Goal: Task Accomplishment & Management: Use online tool/utility

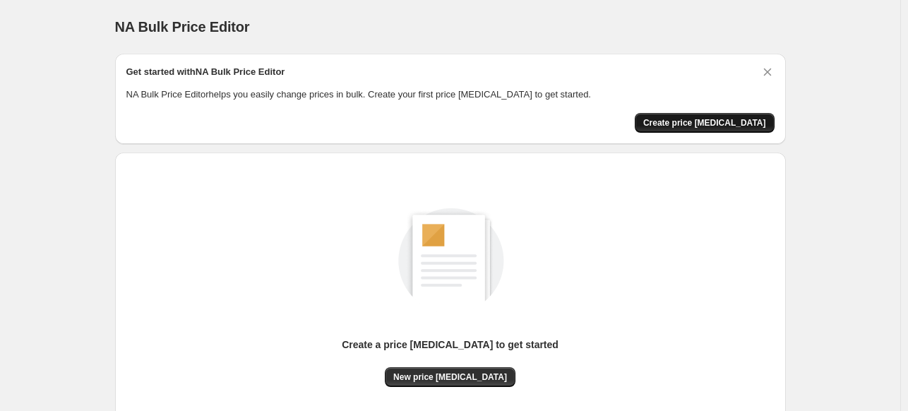
click at [737, 124] on span "Create price [MEDICAL_DATA]" at bounding box center [704, 122] width 123 height 11
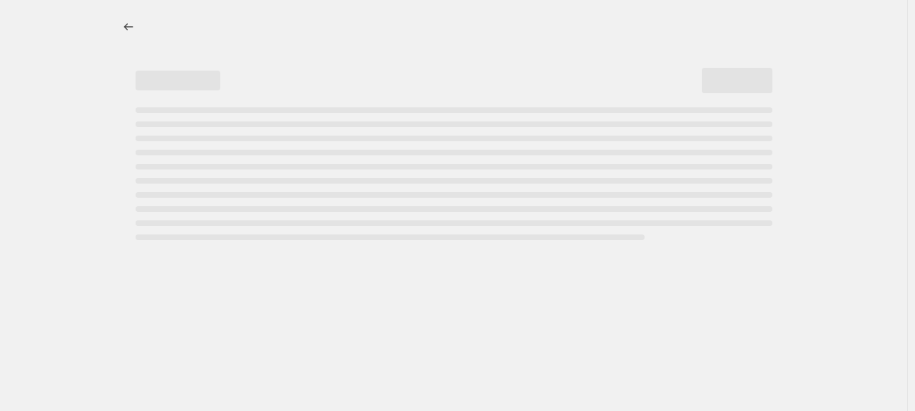
select select "percentage"
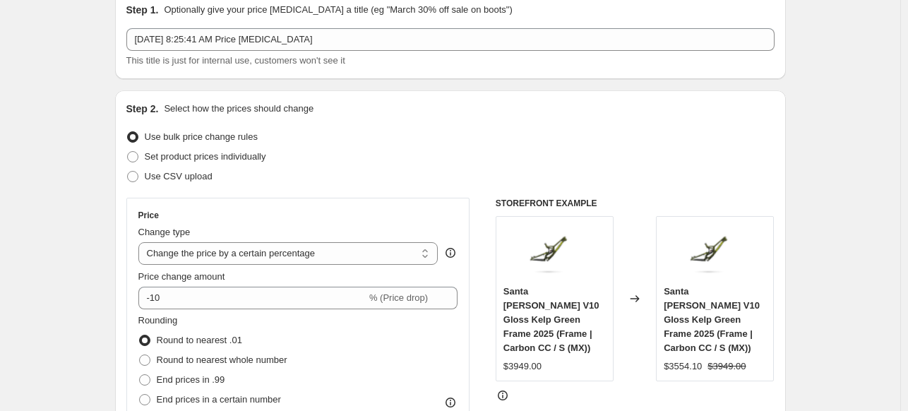
scroll to position [141, 0]
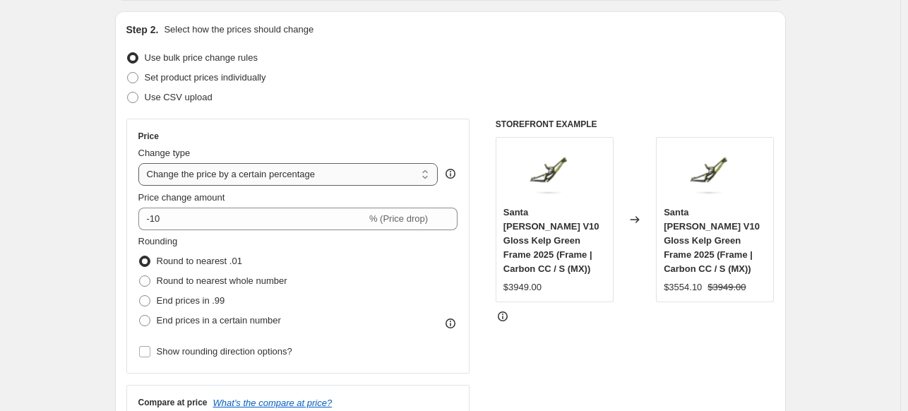
click at [225, 183] on select "Change the price to a certain amount Change the price by a certain amount Chang…" at bounding box center [288, 174] width 300 height 23
click at [223, 171] on select "Change the price to a certain amount Change the price by a certain amount Chang…" at bounding box center [288, 174] width 300 height 23
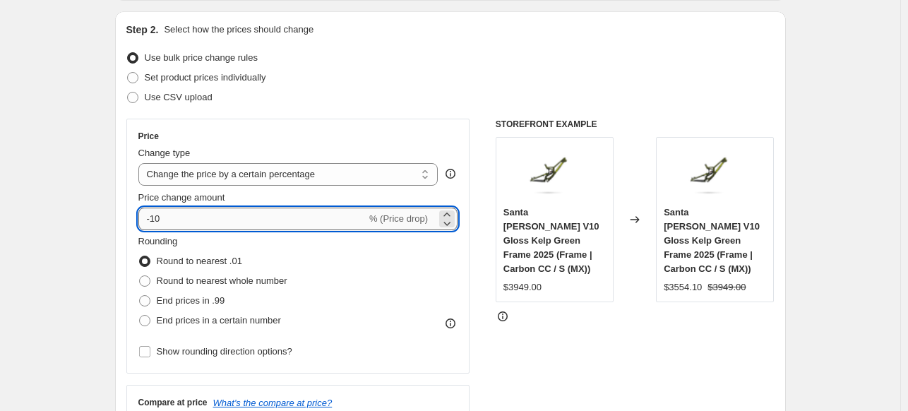
click at [195, 213] on input "-10" at bounding box center [252, 219] width 228 height 23
type input "-1"
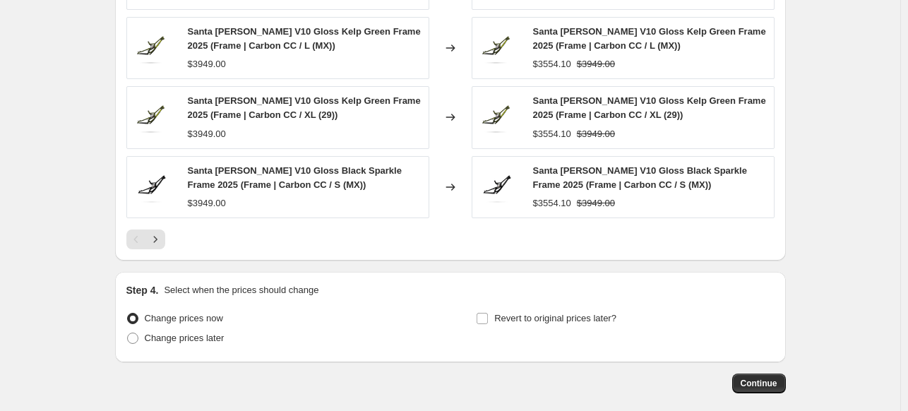
scroll to position [1022, 0]
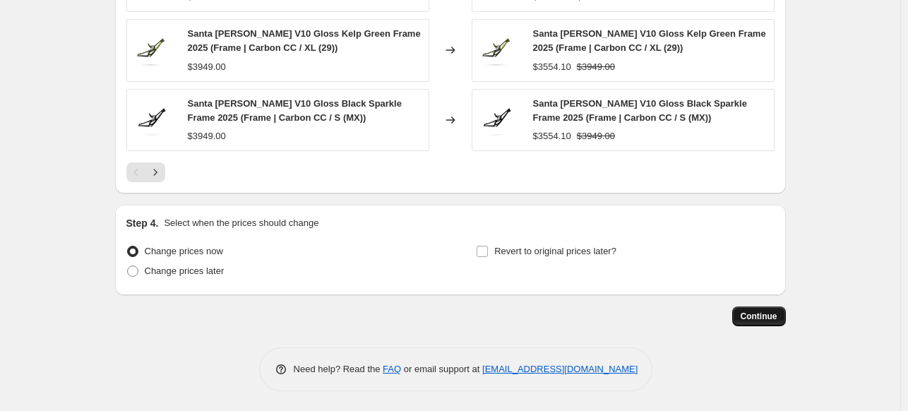
type input "-35"
click at [765, 318] on span "Continue" at bounding box center [759, 316] width 37 height 11
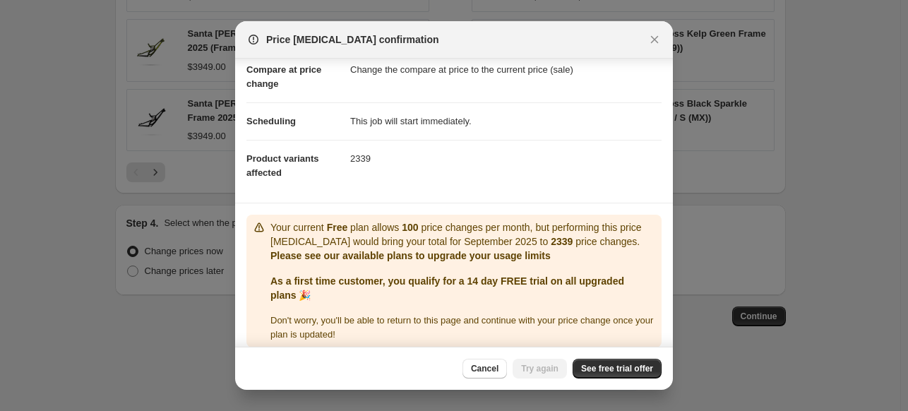
scroll to position [80, 0]
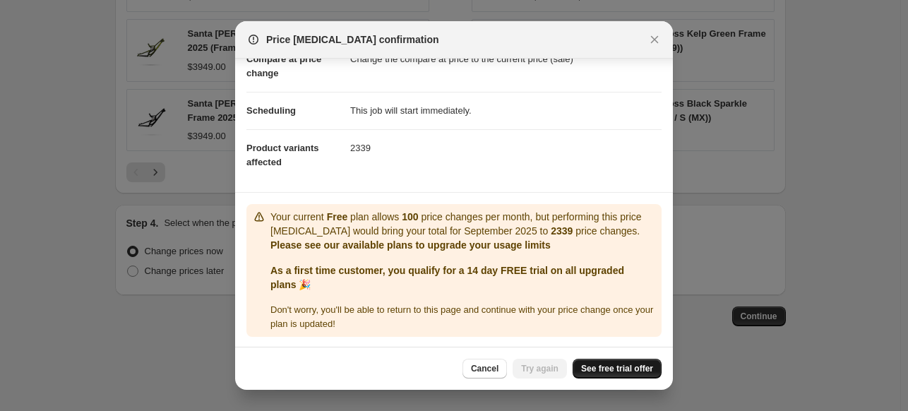
click at [616, 374] on span "See free trial offer" at bounding box center [617, 368] width 72 height 11
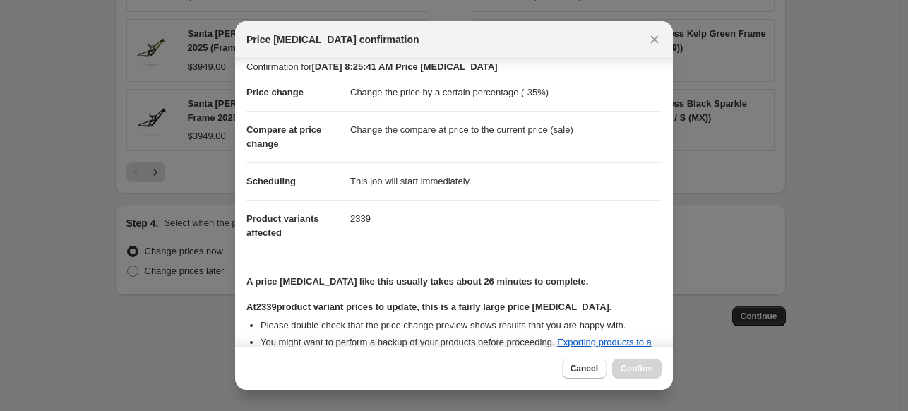
scroll to position [260, 0]
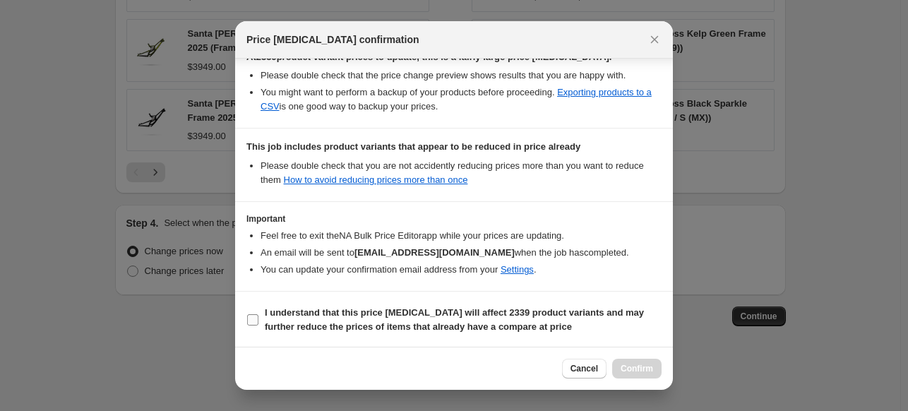
click at [385, 307] on b "I understand that this price [MEDICAL_DATA] will affect 2339 product variants a…" at bounding box center [454, 319] width 379 height 25
click at [258, 314] on input "I understand that this price [MEDICAL_DATA] will affect 2339 product variants a…" at bounding box center [252, 319] width 11 height 11
checkbox input "true"
click at [639, 367] on span "Confirm" at bounding box center [637, 368] width 32 height 11
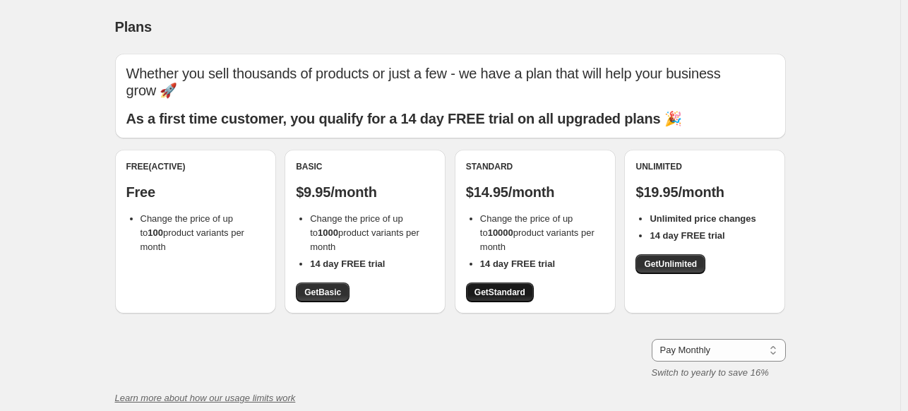
click at [498, 296] on span "Get Standard" at bounding box center [499, 292] width 51 height 11
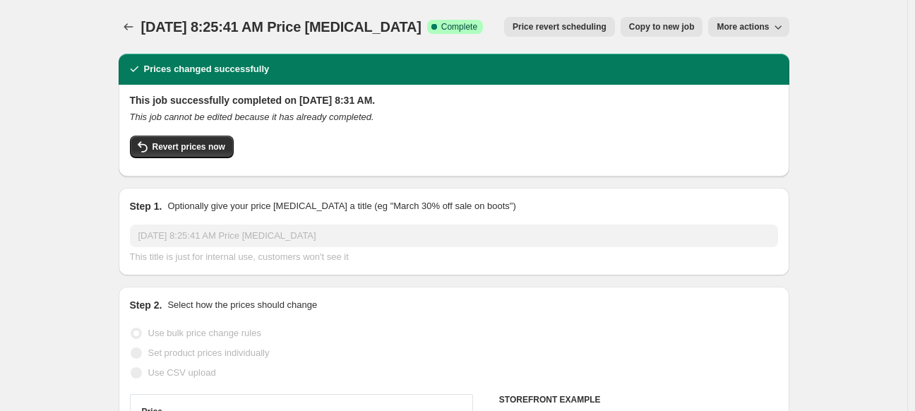
select select "percentage"
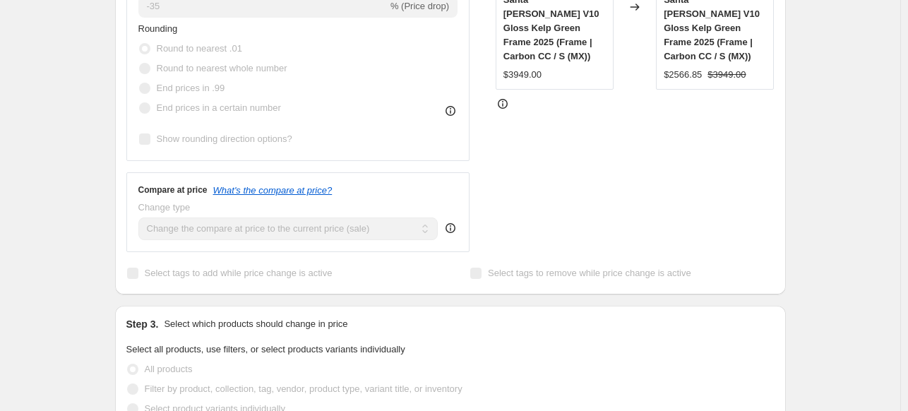
scroll to position [136, 0]
